Goal: Task Accomplishment & Management: Complete application form

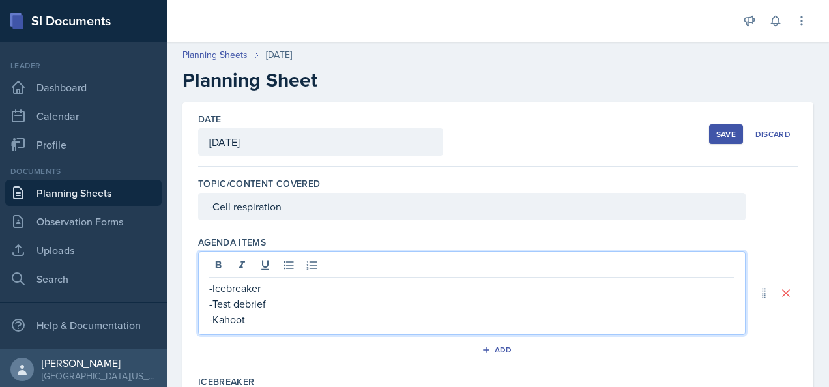
click at [257, 300] on div "-Icebreaker -Test debrief -Kahoot" at bounding box center [471, 303] width 525 height 47
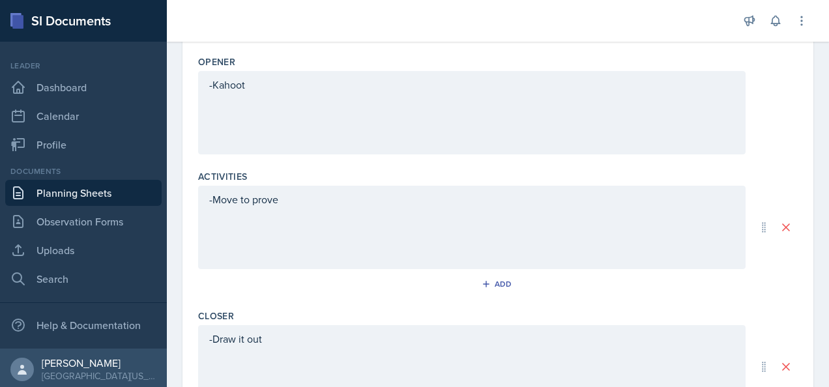
scroll to position [472, 0]
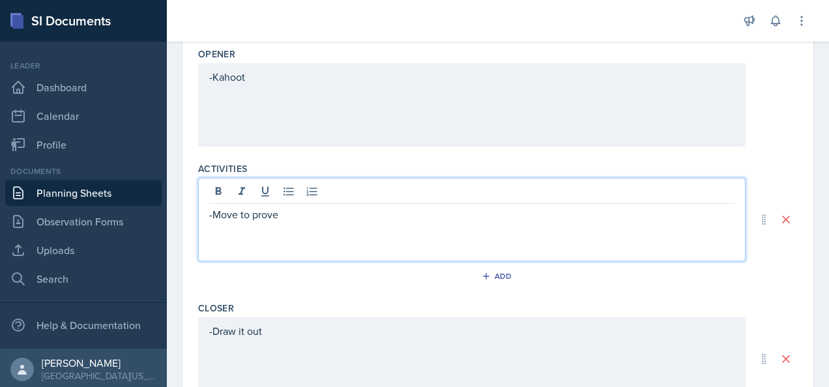
click at [283, 207] on p "-Move to prove" at bounding box center [471, 215] width 525 height 16
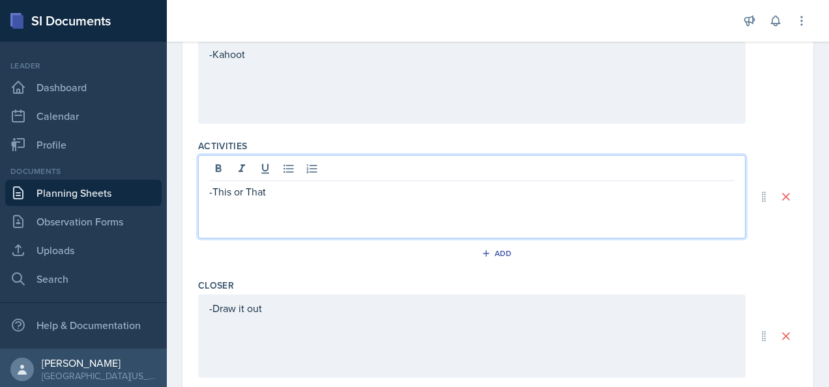
click at [235, 306] on div "-Draw it out" at bounding box center [471, 336] width 547 height 83
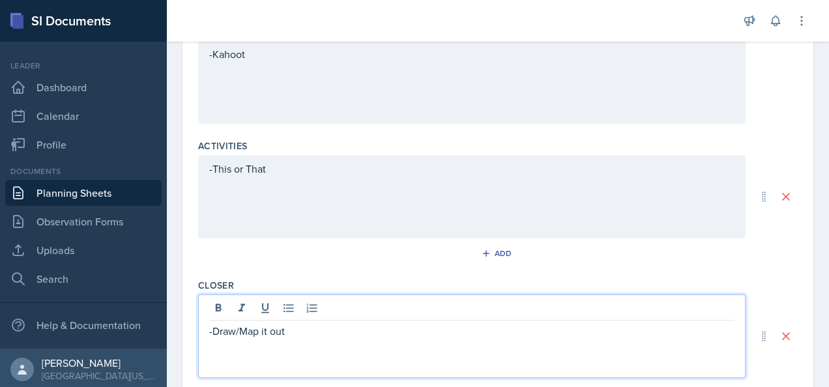
click at [290, 167] on div "-This or That" at bounding box center [471, 196] width 547 height 83
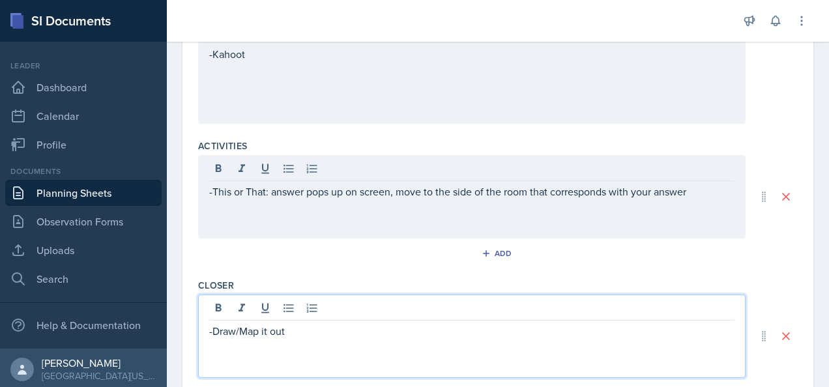
click at [304, 309] on div "-Draw/Map it out" at bounding box center [471, 336] width 547 height 83
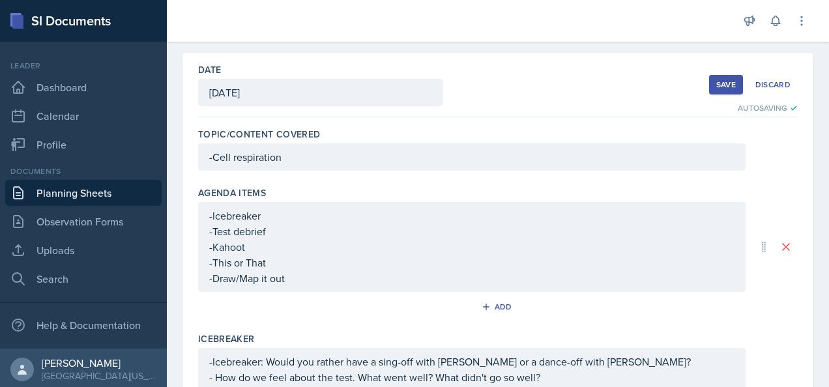
scroll to position [0, 0]
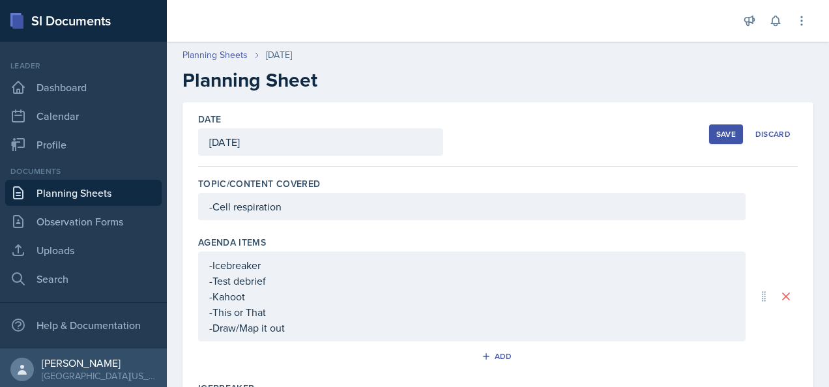
click at [716, 136] on div "Save" at bounding box center [726, 134] width 20 height 10
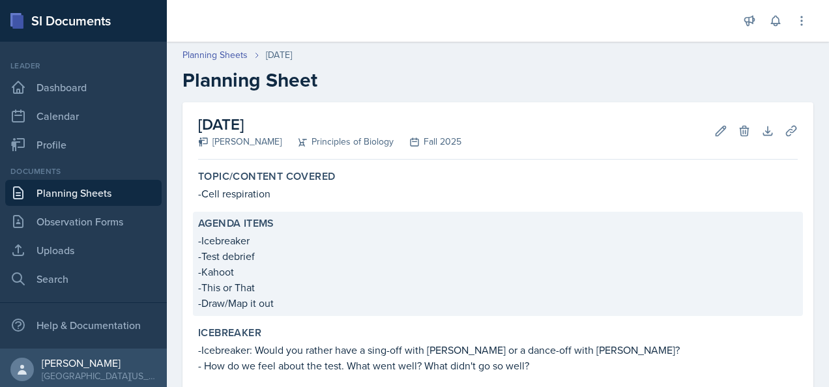
scroll to position [229, 0]
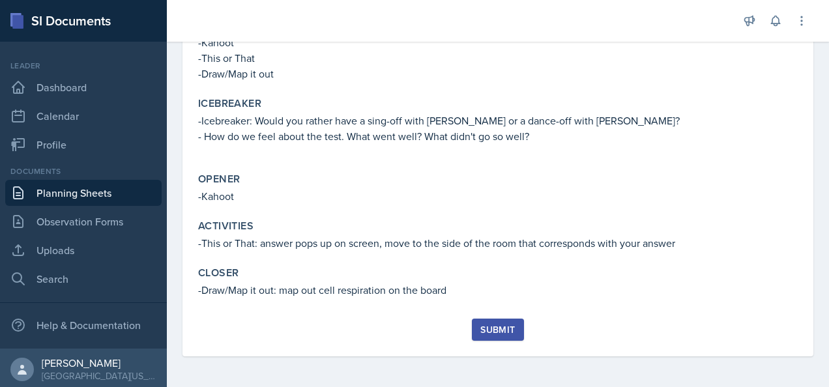
click at [499, 328] on div "Submit" at bounding box center [497, 330] width 35 height 10
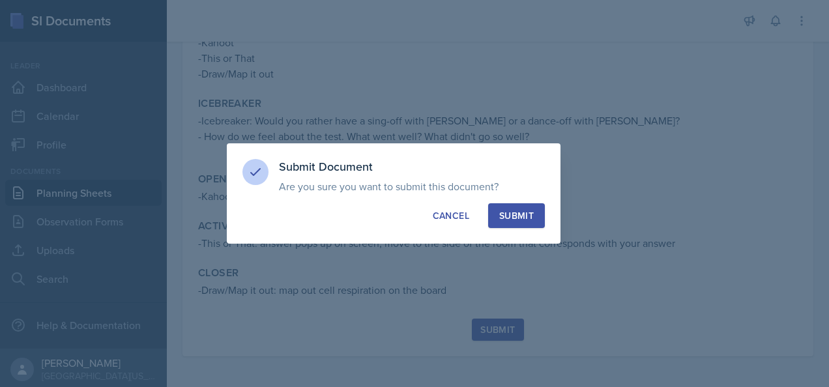
click at [510, 216] on div "Submit" at bounding box center [516, 215] width 35 height 13
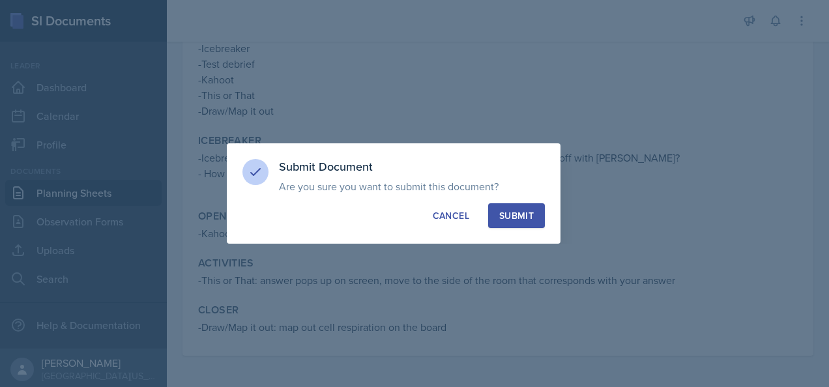
scroll to position [192, 0]
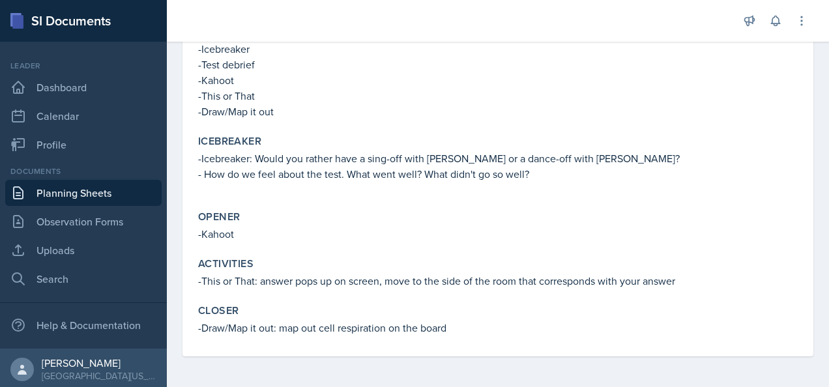
click at [796, 321] on icon at bounding box center [796, 324] width 13 height 13
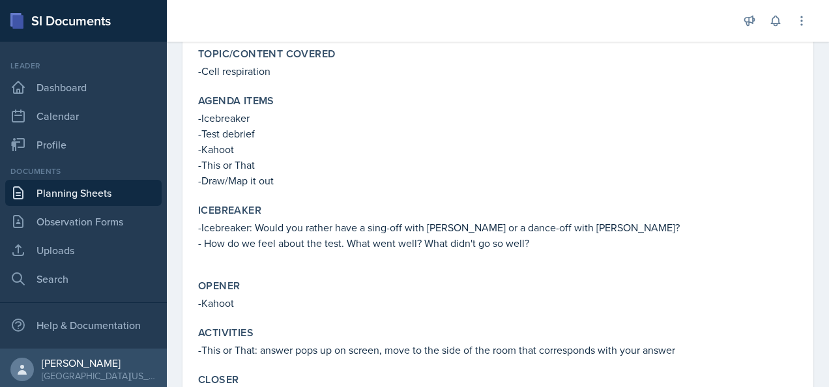
scroll to position [103, 0]
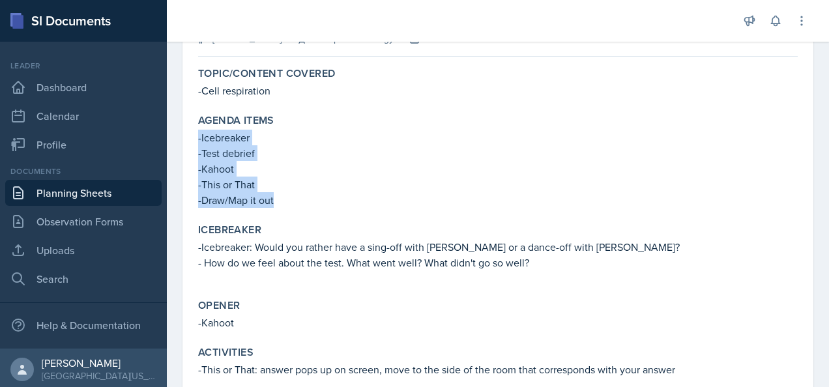
drag, startPoint x: 276, startPoint y: 199, endPoint x: 196, endPoint y: 136, distance: 102.5
click at [196, 136] on div "Agenda items -Icebreaker -Test debrief -Kahoot -This or That -Draw/Map it out" at bounding box center [498, 161] width 610 height 104
copy div "-Icebreaker -Test debrief -Kahoot -This or That -Draw/Map it out"
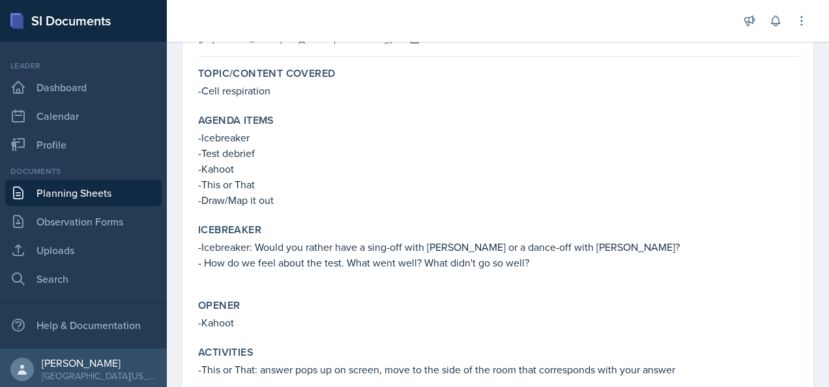
click at [319, 217] on div "Topic/Content Covered -Cell respiration Agenda items -Icebreaker -Test debrief …" at bounding box center [498, 253] width 600 height 383
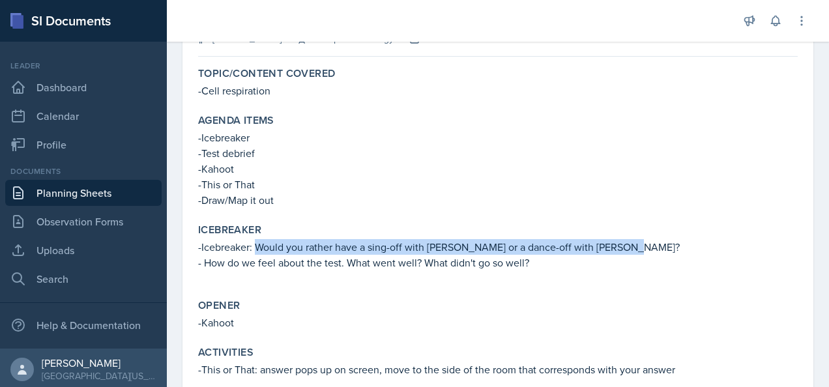
drag, startPoint x: 623, startPoint y: 248, endPoint x: 257, endPoint y: 250, distance: 365.6
click at [257, 250] on p "-Icebreaker: Would you rather have a sing-off with [PERSON_NAME] or a dance-off…" at bounding box center [498, 247] width 600 height 16
copy p "Would you rather have a sing-off with [PERSON_NAME] or a dance-off with [PERSON…"
